Goal: Information Seeking & Learning: Learn about a topic

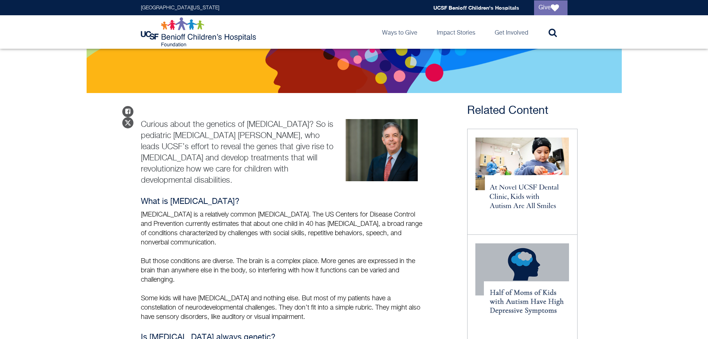
scroll to position [223, 0]
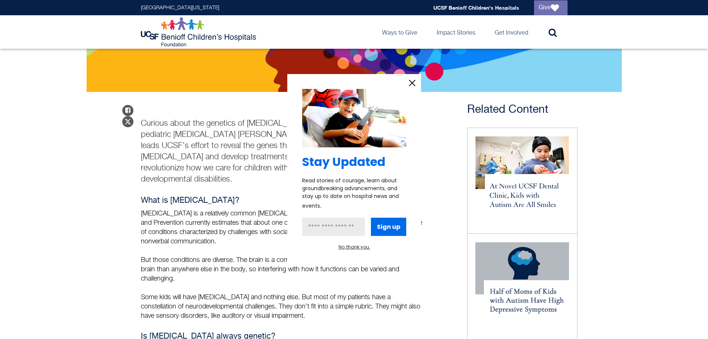
drag, startPoint x: 412, startPoint y: 83, endPoint x: 333, endPoint y: 120, distance: 86.8
click at [412, 83] on icon "information" at bounding box center [412, 83] width 6 height 6
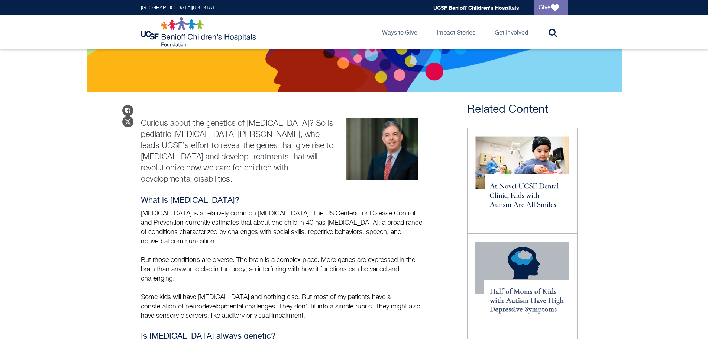
drag, startPoint x: 219, startPoint y: 223, endPoint x: 107, endPoint y: 199, distance: 114.0
drag, startPoint x: 274, startPoint y: 260, endPoint x: 259, endPoint y: 273, distance: 20.6
click at [275, 269] on div "What is [MEDICAL_DATA]? [MEDICAL_DATA] is a relatively common [MEDICAL_DATA]. T…" at bounding box center [284, 258] width 286 height 125
click at [189, 257] on p "But those conditions are diverse. The brain is a complex place. More genes are …" at bounding box center [284, 269] width 286 height 28
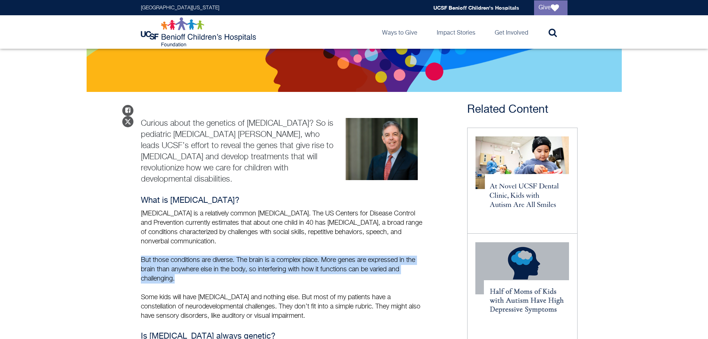
drag, startPoint x: 180, startPoint y: 260, endPoint x: 130, endPoint y: 235, distance: 55.9
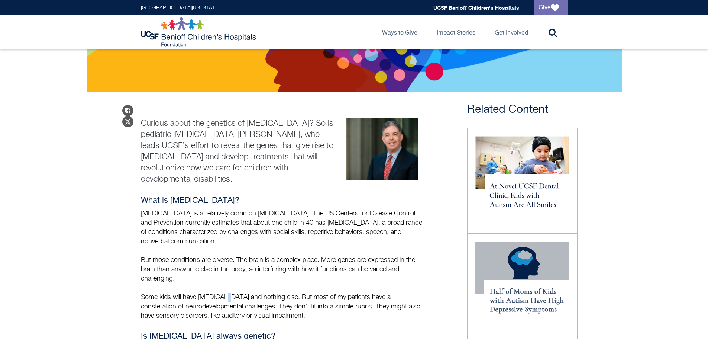
click at [225, 273] on div "What is [MEDICAL_DATA]? [MEDICAL_DATA] is a relatively common [MEDICAL_DATA]. T…" at bounding box center [284, 258] width 286 height 125
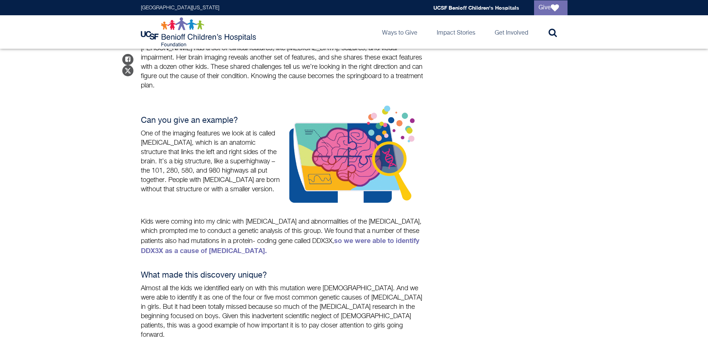
scroll to position [669, 0]
